Goal: Transaction & Acquisition: Purchase product/service

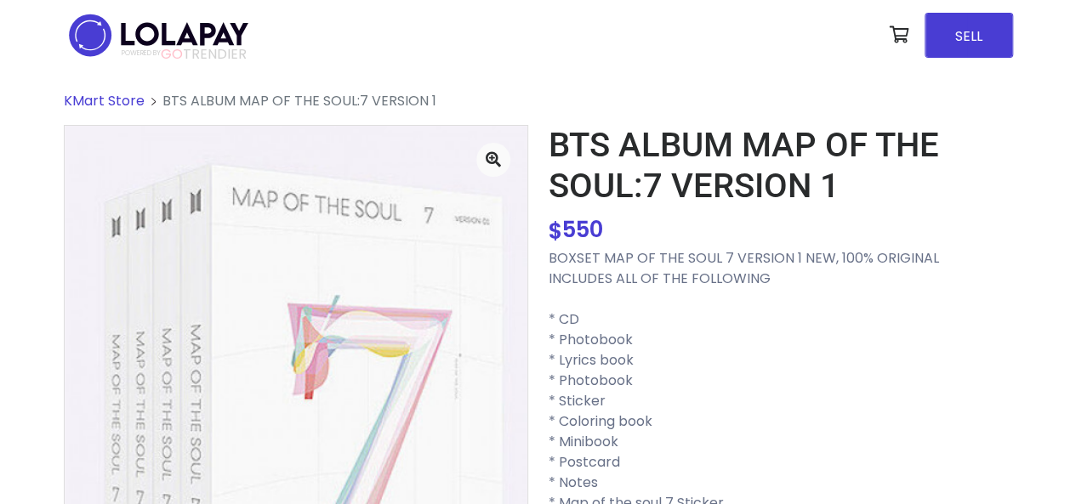
click at [583, 226] on font "550" at bounding box center [582, 229] width 41 height 31
copy font "550"
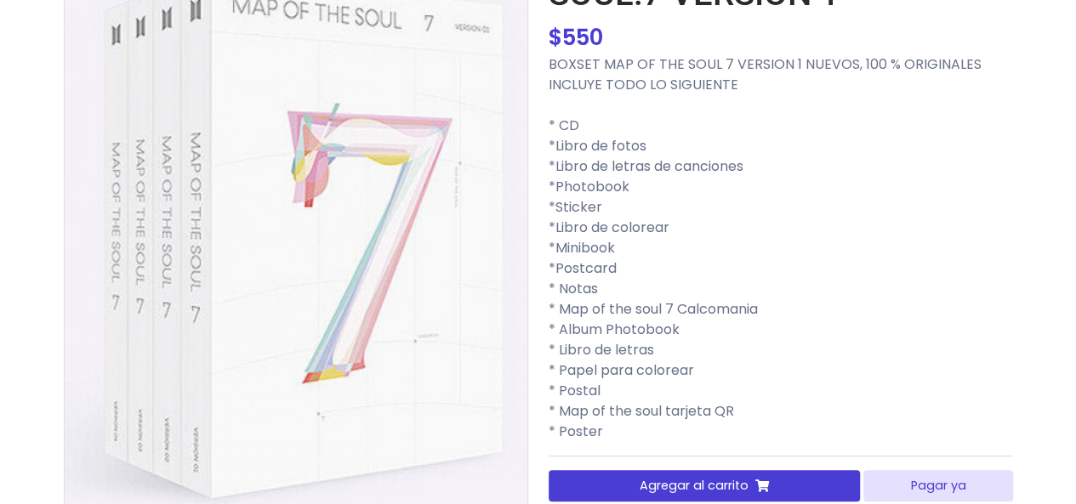
scroll to position [316, 0]
